Goal: Task Accomplishment & Management: Complete application form

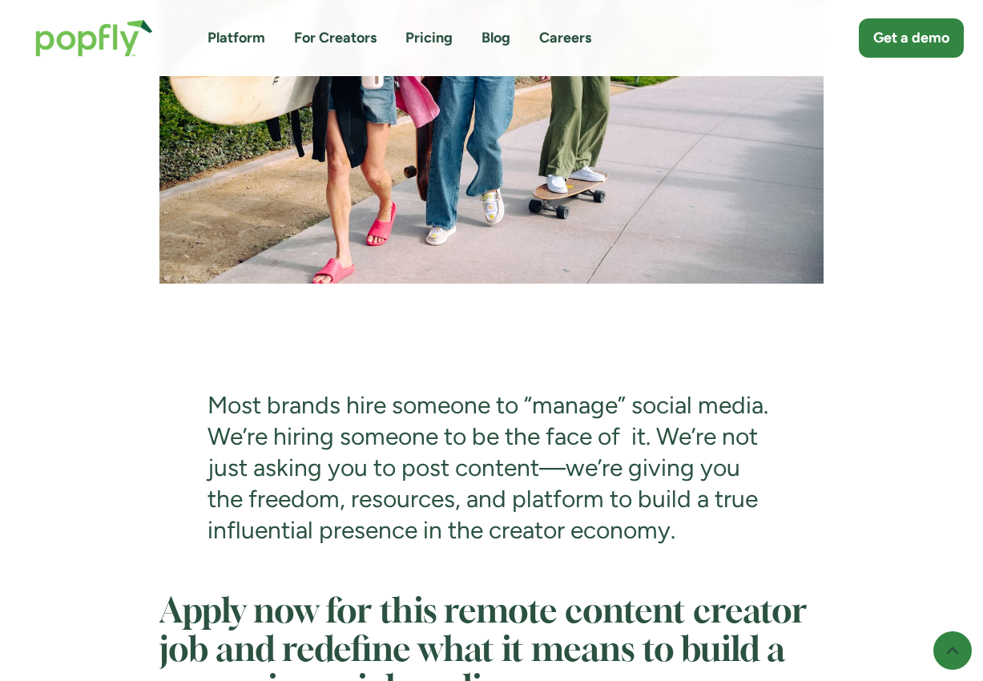
scroll to position [5665, 0]
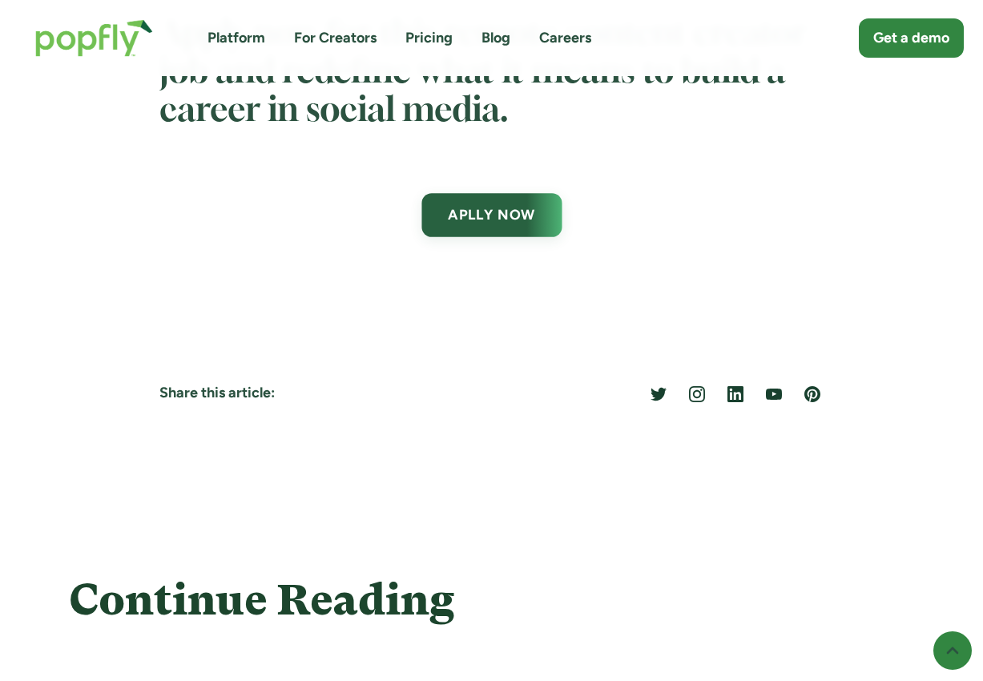
click at [521, 235] on link "APLLY NOW" at bounding box center [491, 215] width 140 height 44
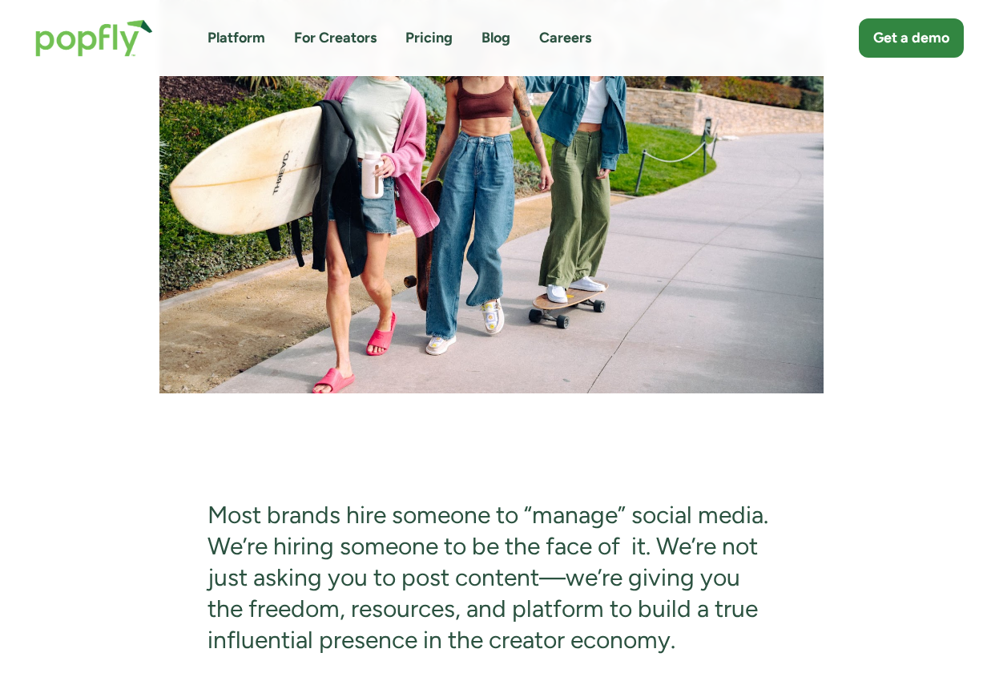
scroll to position [4844, 0]
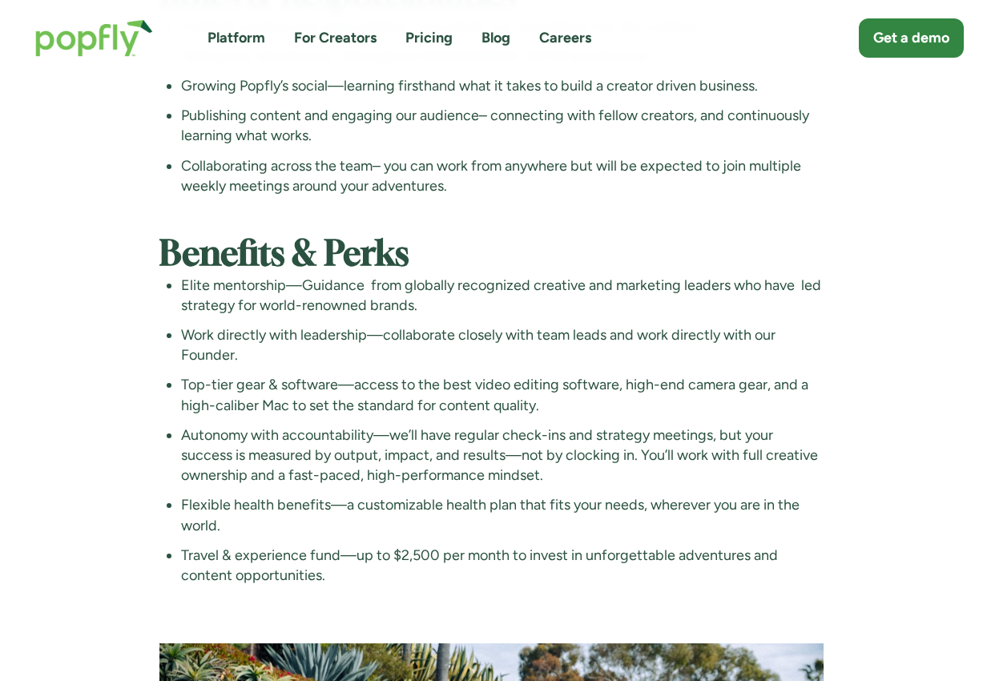
scroll to position [4185, 0]
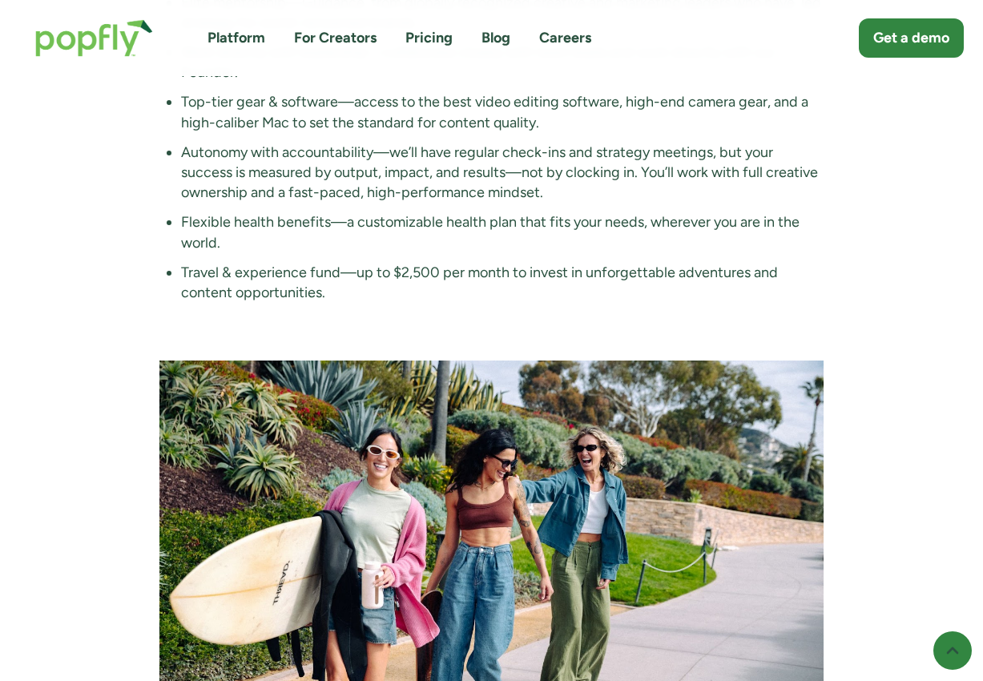
scroll to position [4567, 0]
click at [502, 252] on li "Flexible health benefits—a customizable health plan that fits your needs, where…" at bounding box center [502, 231] width 642 height 40
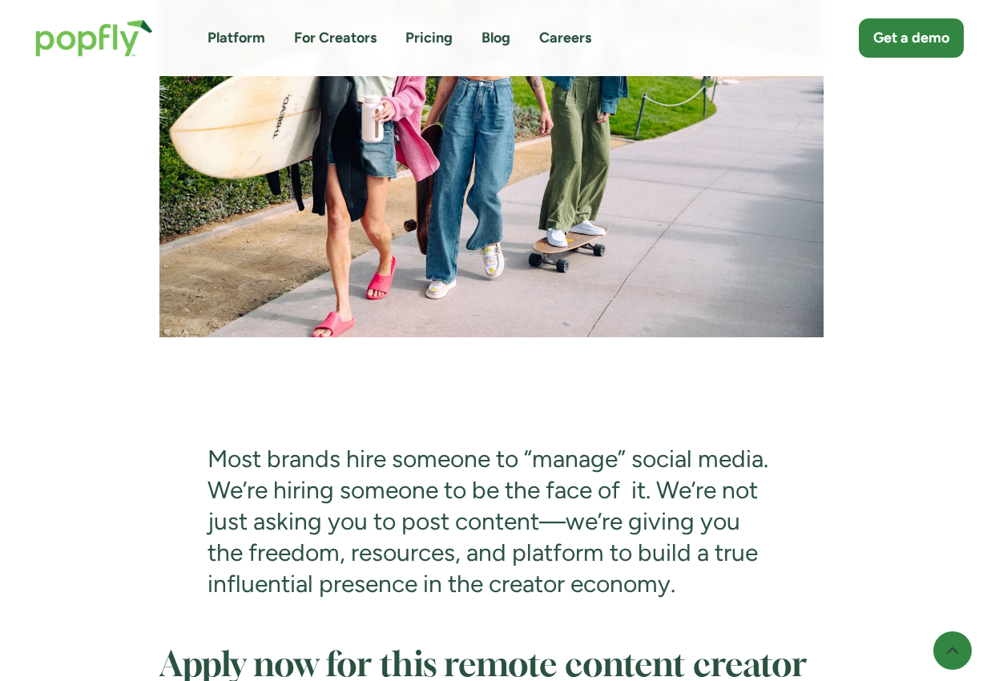
scroll to position [5037, 0]
